Goal: Find specific page/section: Find specific page/section

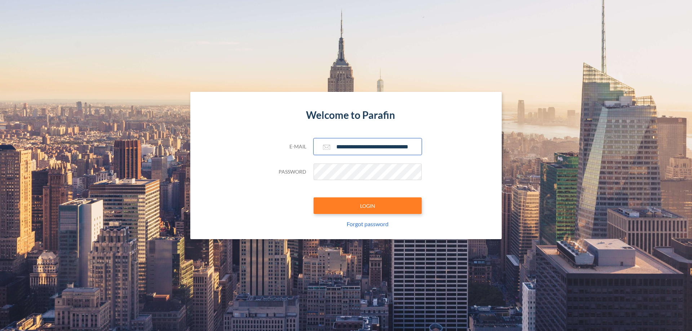
type input "**********"
click at [368, 206] on button "LOGIN" at bounding box center [368, 206] width 108 height 17
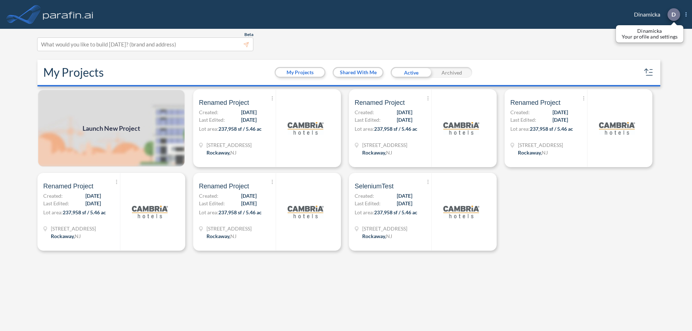
click at [674, 14] on p "D" at bounding box center [674, 14] width 4 height 6
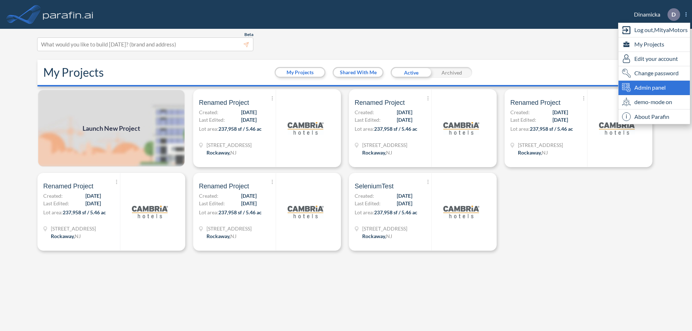
click at [655, 88] on span "Admin panel" at bounding box center [650, 87] width 31 height 9
